Goal: Task Accomplishment & Management: Manage account settings

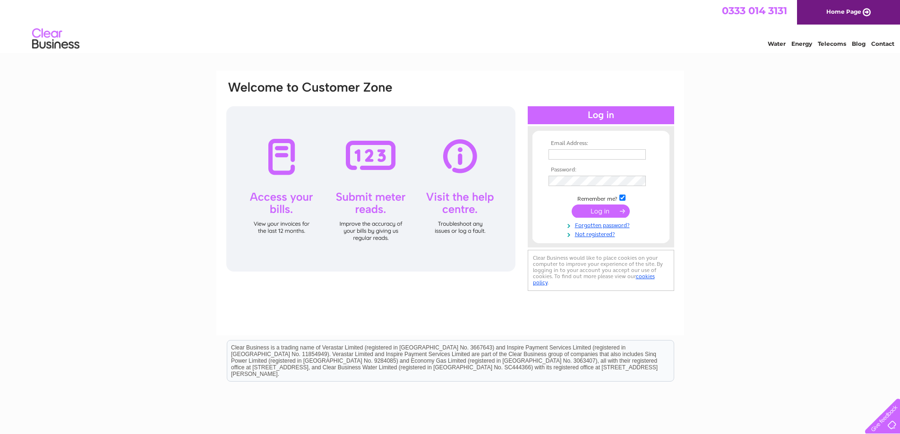
type input "trevor@joe-cool.co.uk"
click at [592, 212] on input "submit" at bounding box center [601, 211] width 58 height 13
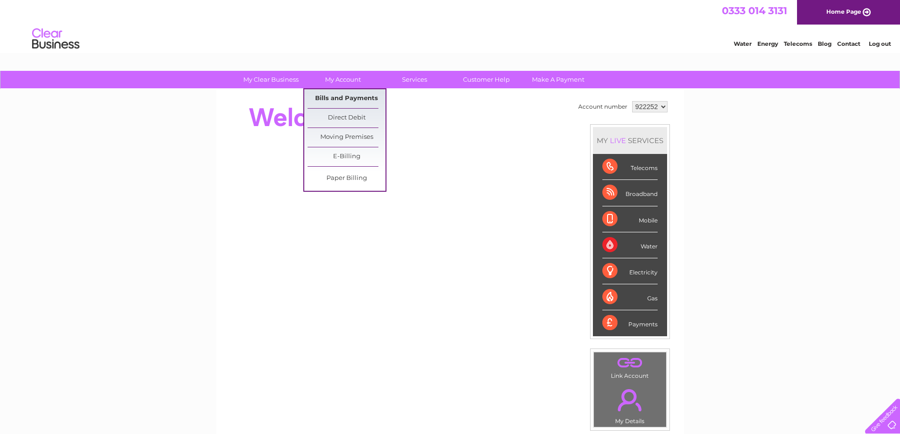
click at [343, 100] on link "Bills and Payments" at bounding box center [347, 98] width 78 height 19
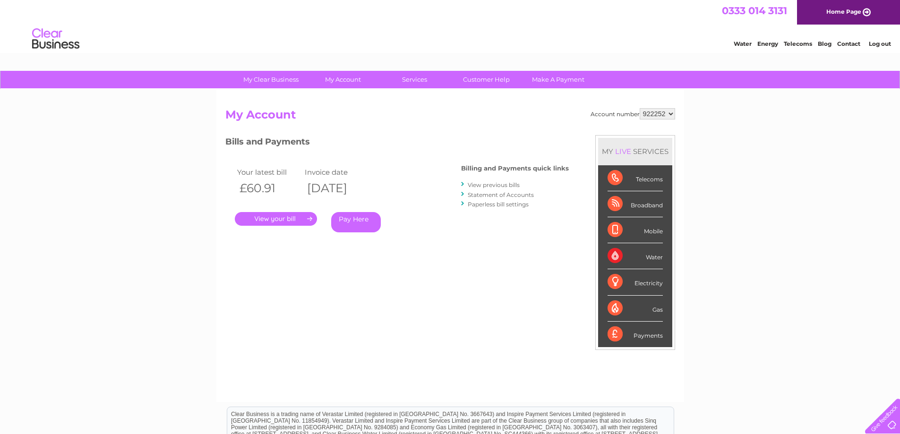
select select "922508"
click at [640, 108] on select "922252 922508" at bounding box center [657, 113] width 35 height 11
click at [280, 219] on link "." at bounding box center [276, 219] width 82 height 14
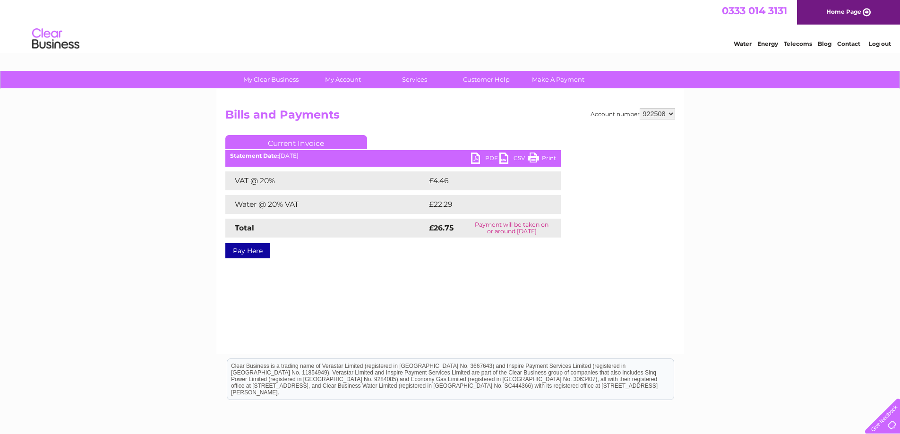
click at [491, 159] on link "PDF" at bounding box center [485, 160] width 28 height 14
